Goal: Check status: Check status

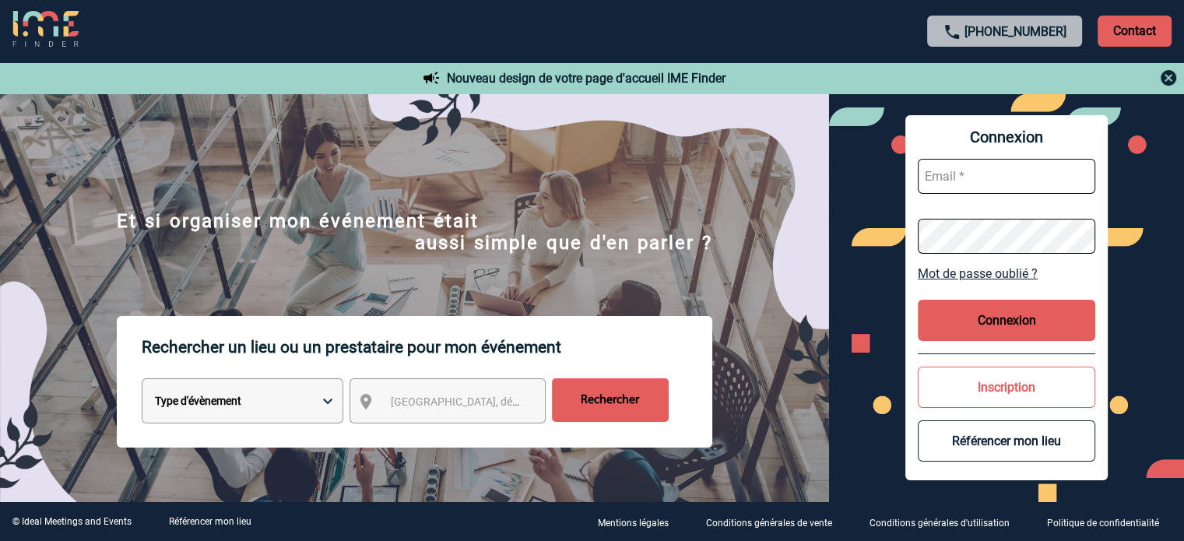
type input "cleborgne@ime-groupe.com"
click at [1061, 337] on button "Connexion" at bounding box center [1007, 320] width 178 height 41
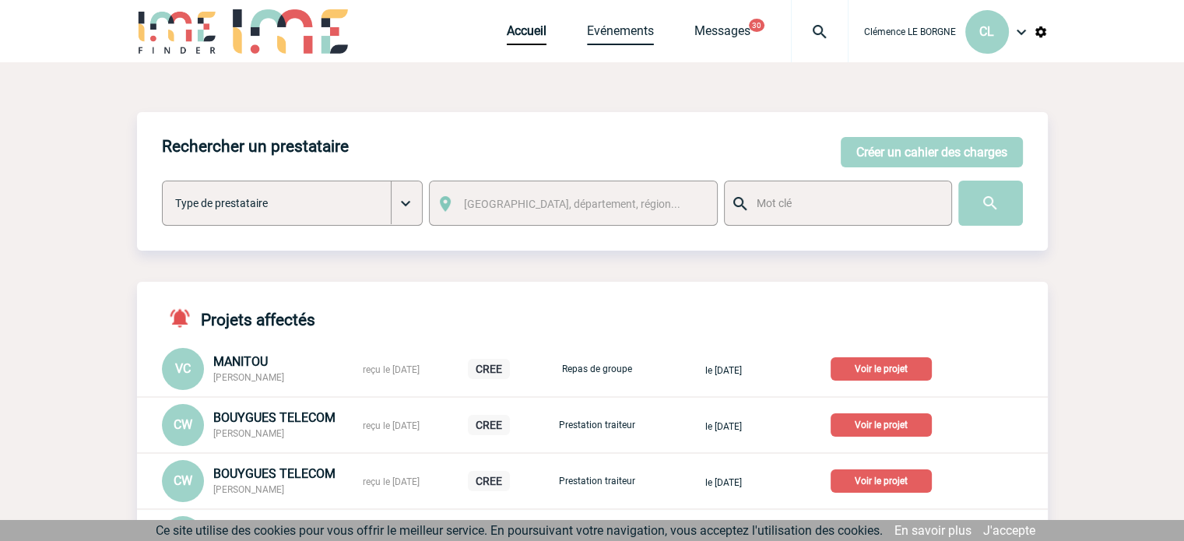
drag, startPoint x: 648, startPoint y: 33, endPoint x: 637, endPoint y: 42, distance: 13.9
click at [646, 33] on link "Evénements" at bounding box center [620, 34] width 67 height 22
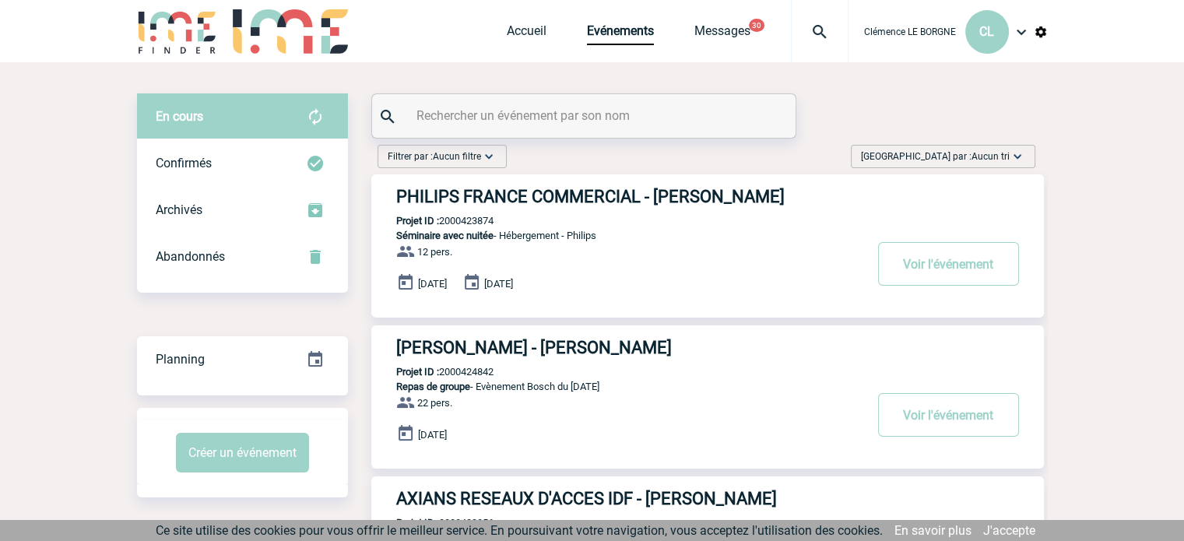
click at [542, 110] on input "text" at bounding box center [586, 115] width 347 height 23
paste input "2000423195"
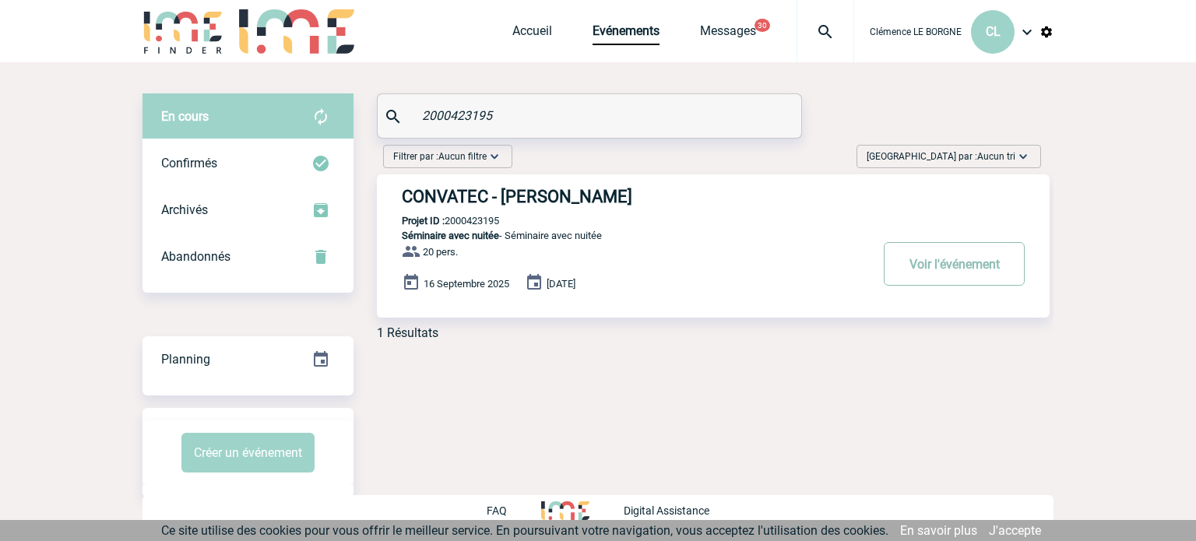
type input "2000423195"
click at [928, 266] on button "Voir l'événement" at bounding box center [954, 264] width 141 height 44
